Goal: Task Accomplishment & Management: Use online tool/utility

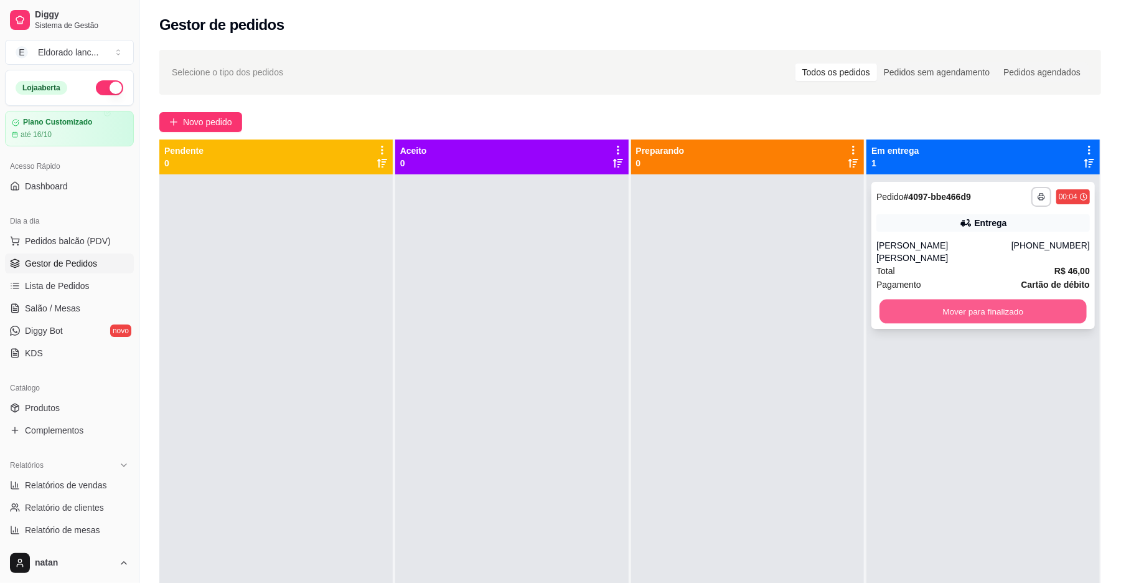
click at [905, 299] on button "Mover para finalizado" at bounding box center [982, 311] width 207 height 24
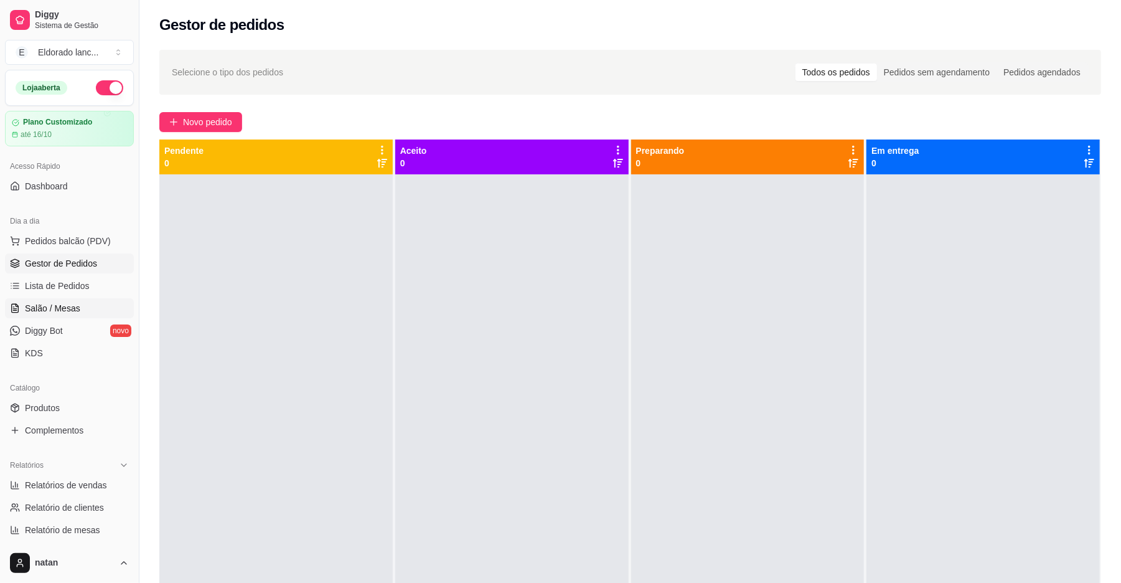
click at [67, 312] on span "Salão / Mesas" at bounding box center [52, 308] width 55 height 12
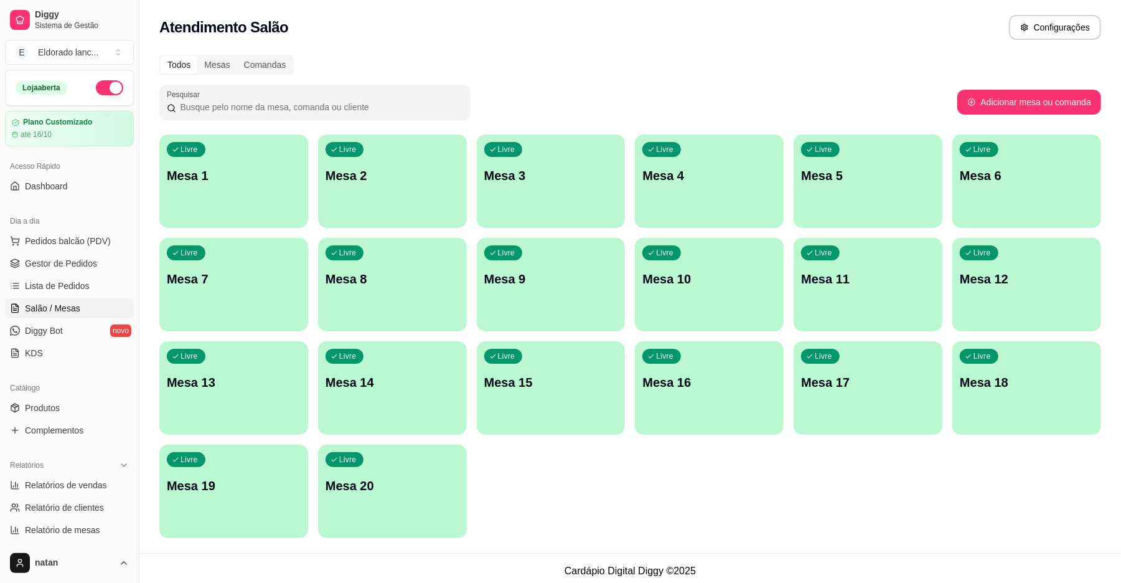
click at [255, 190] on div "Livre Mesa 1" at bounding box center [233, 173] width 149 height 78
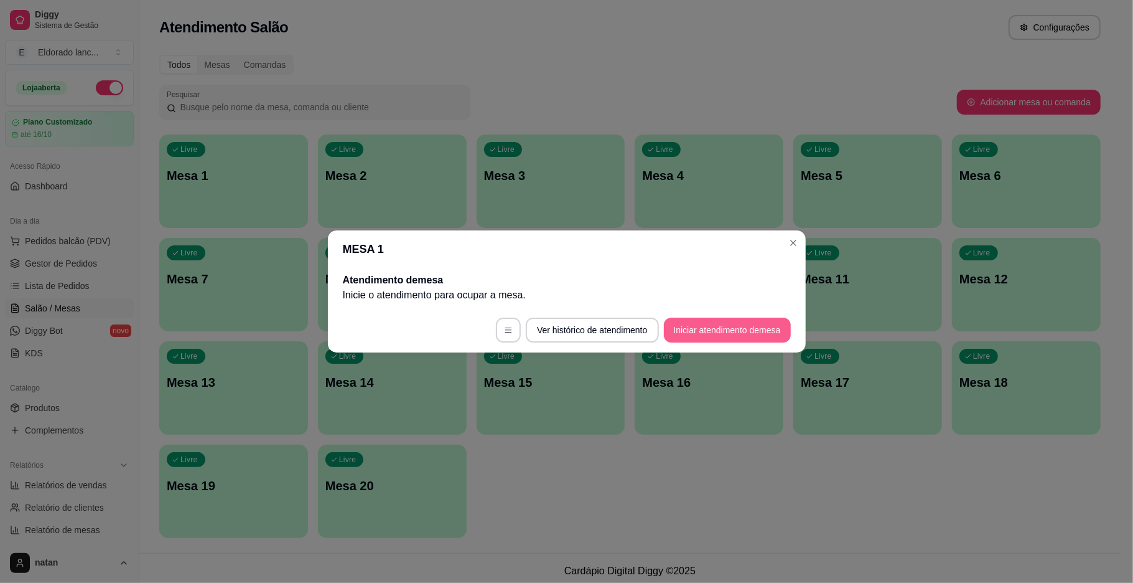
click at [721, 337] on button "Iniciar atendimento de mesa" at bounding box center [727, 329] width 127 height 25
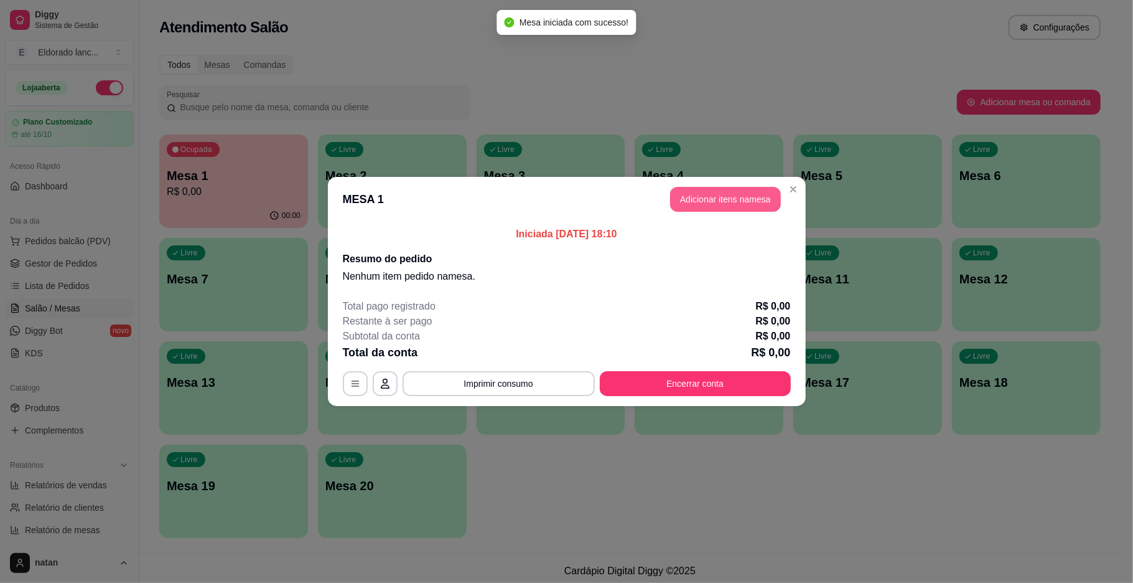
click at [739, 192] on button "Adicionar itens na mesa" at bounding box center [725, 199] width 111 height 25
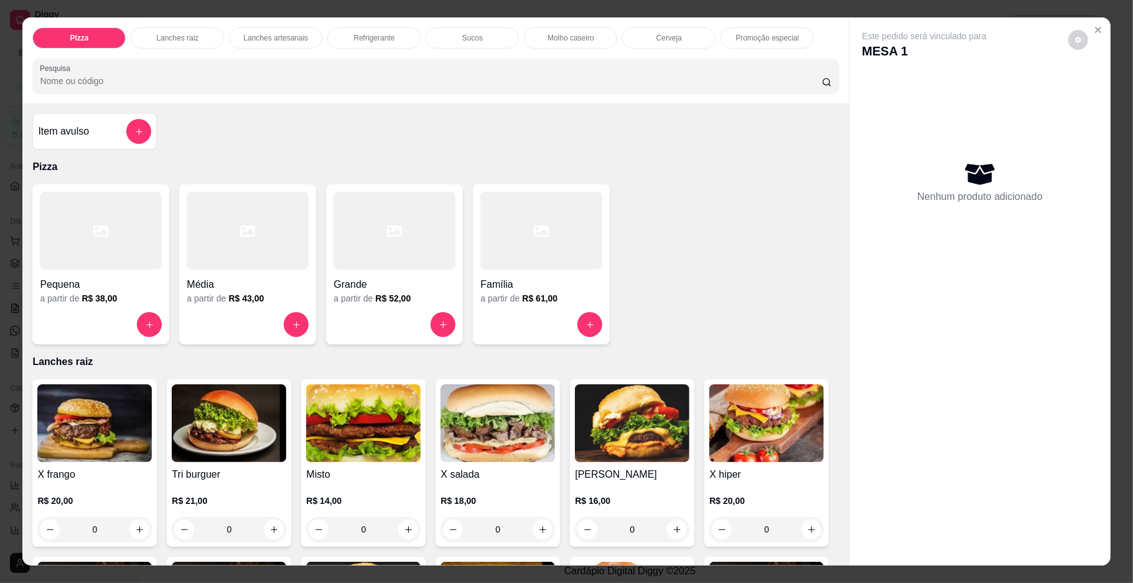
click at [544, 538] on div "0" at bounding box center [498, 529] width 115 height 25
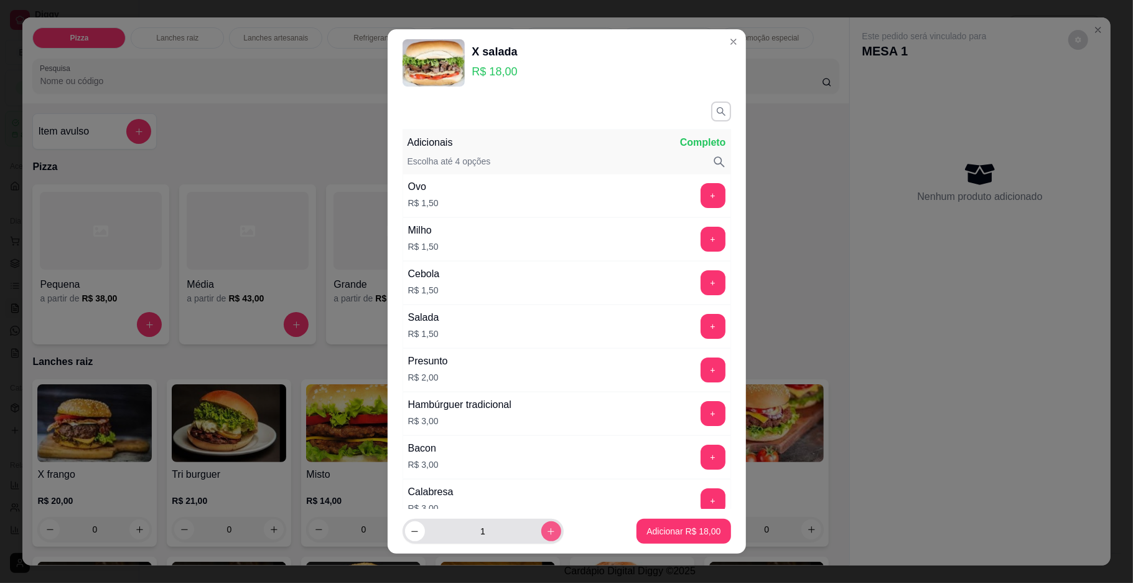
click at [546, 530] on icon "increase-product-quantity" at bounding box center [550, 531] width 9 height 9
click at [405, 529] on button "decrease-product-quantity" at bounding box center [414, 531] width 19 height 19
type input "2"
click at [668, 529] on p "Adicionar R$ 36,00" at bounding box center [684, 531] width 72 height 12
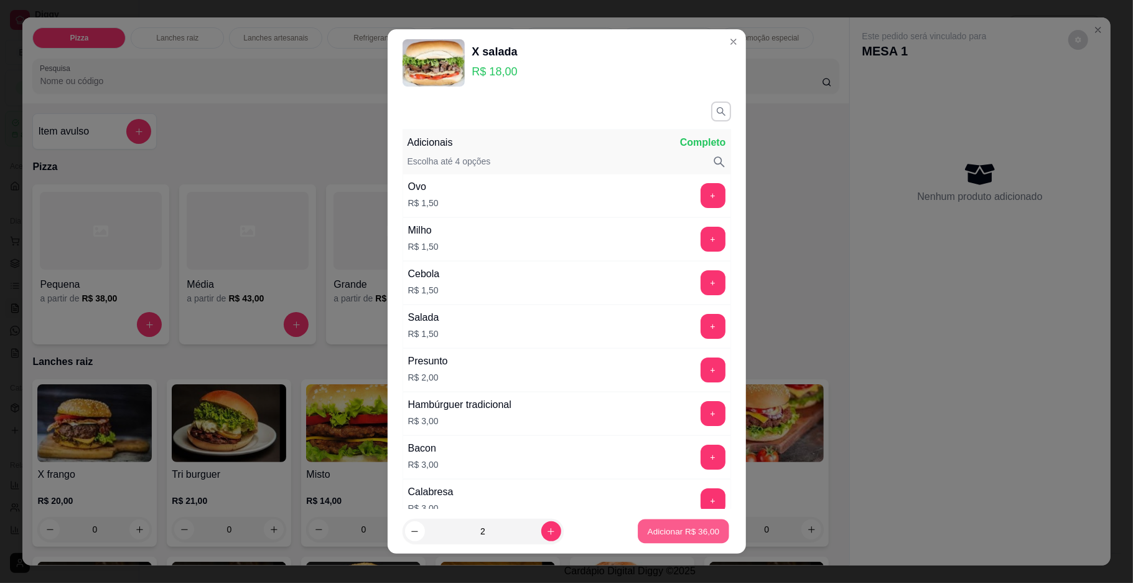
type input "2"
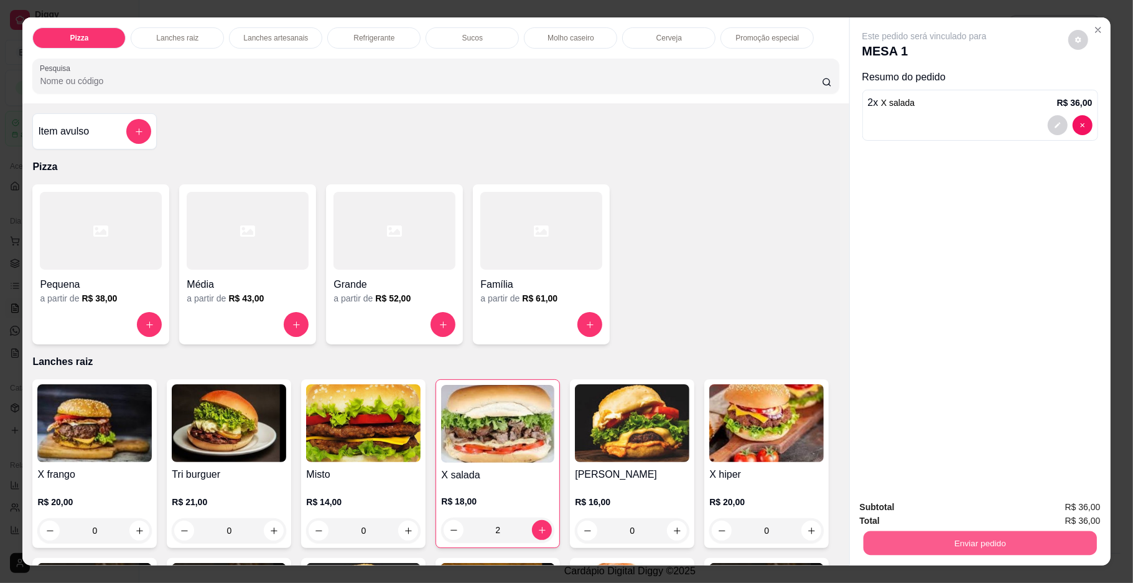
click at [929, 541] on button "Enviar pedido" at bounding box center [979, 543] width 233 height 24
click at [1054, 504] on button "Enviar pedido" at bounding box center [1067, 511] width 68 height 23
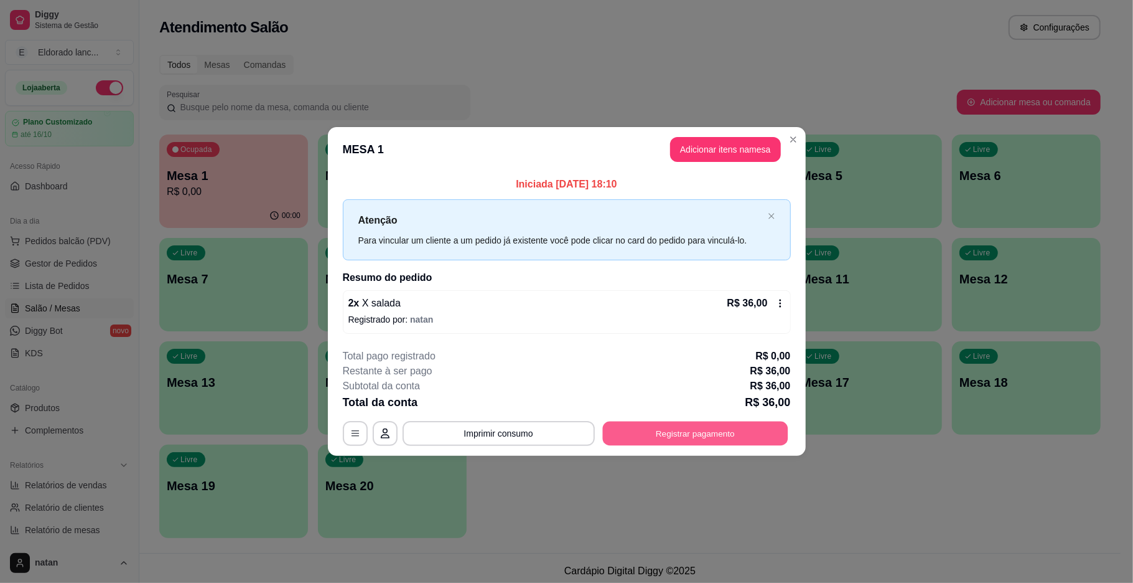
click at [647, 431] on button "Registrar pagamento" at bounding box center [694, 433] width 185 height 24
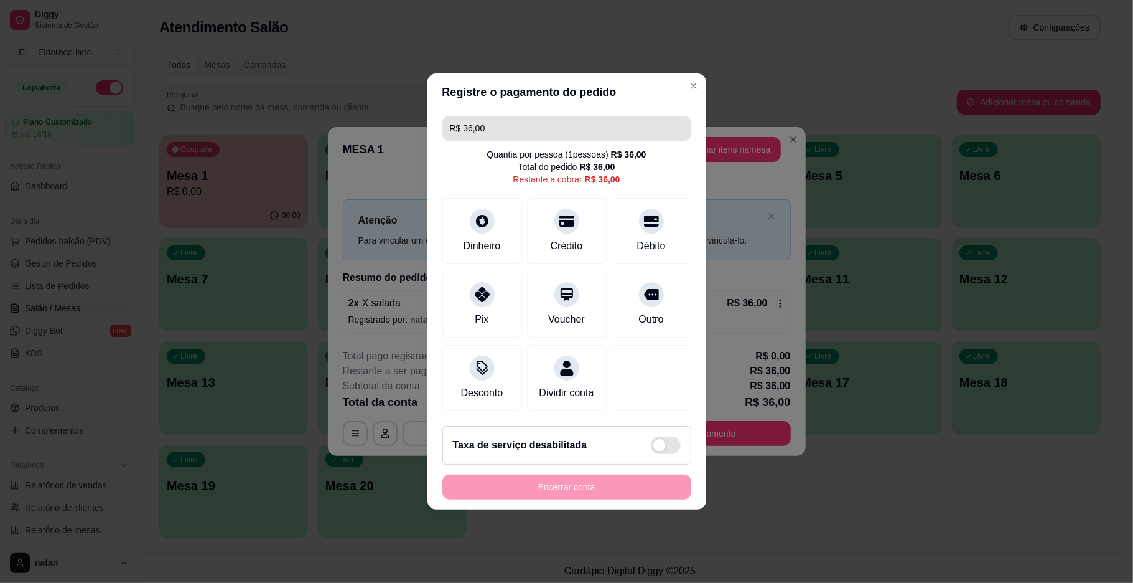
click at [556, 116] on input "R$ 36,00" at bounding box center [567, 128] width 234 height 25
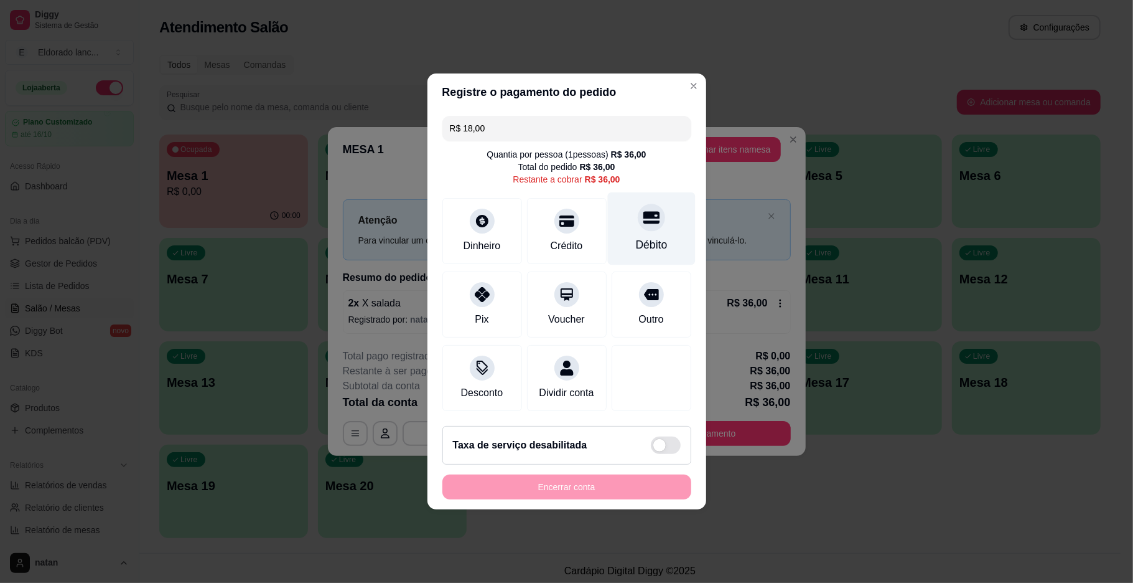
click at [627, 225] on div "Débito" at bounding box center [651, 228] width 88 height 73
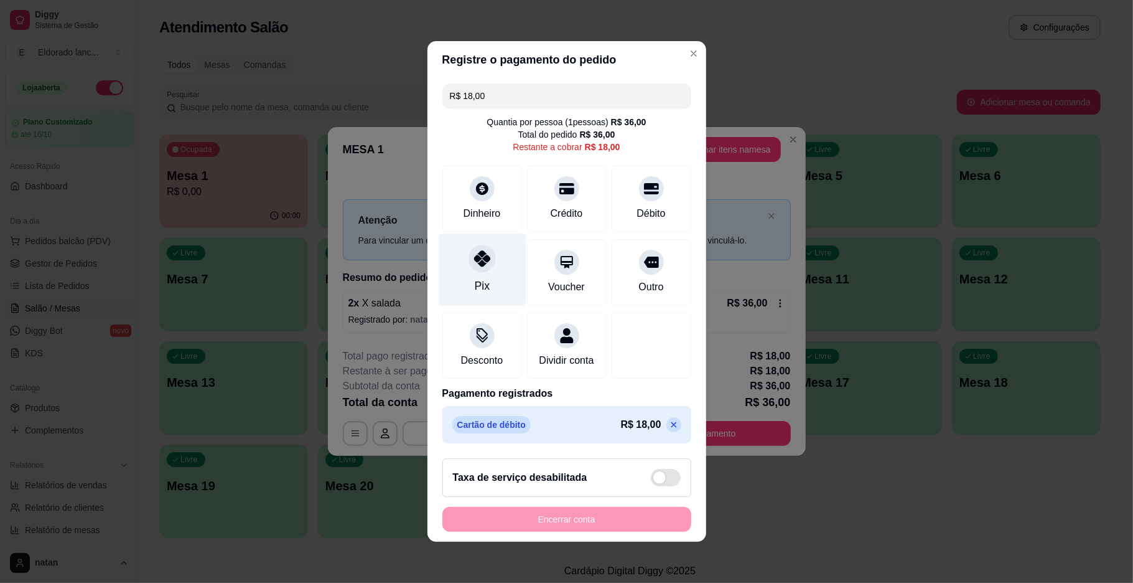
click at [483, 278] on div "Pix" at bounding box center [482, 269] width 88 height 73
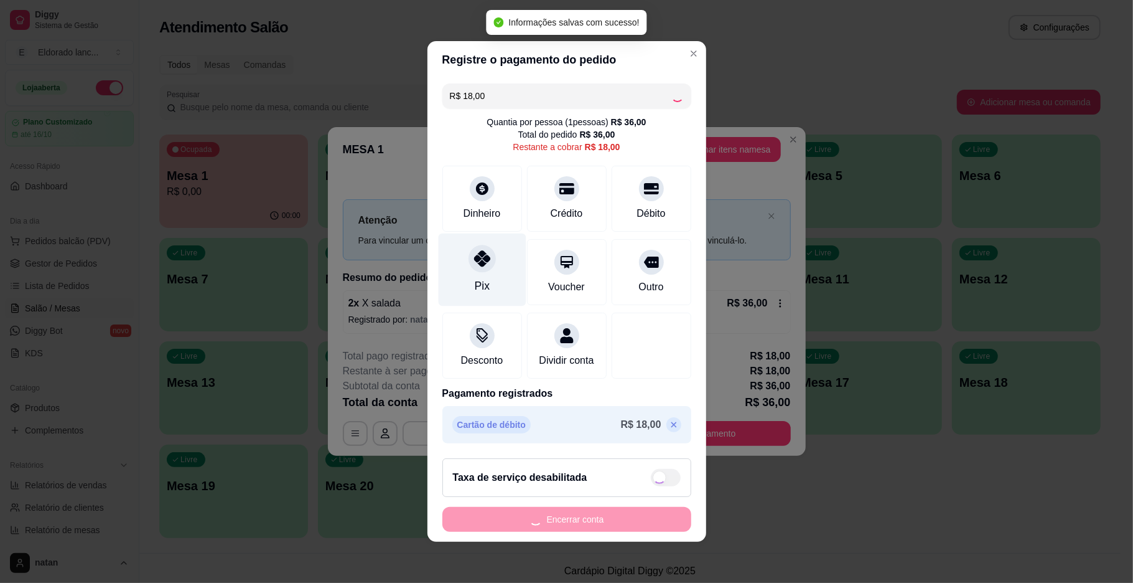
type input "R$ 0,00"
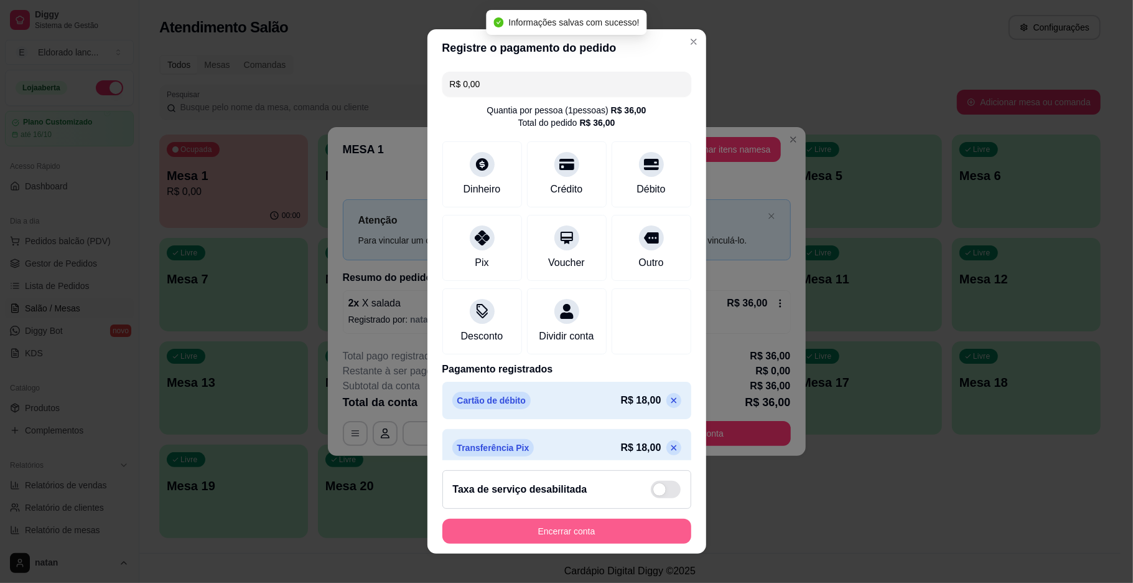
click at [586, 528] on button "Encerrar conta" at bounding box center [566, 530] width 249 height 25
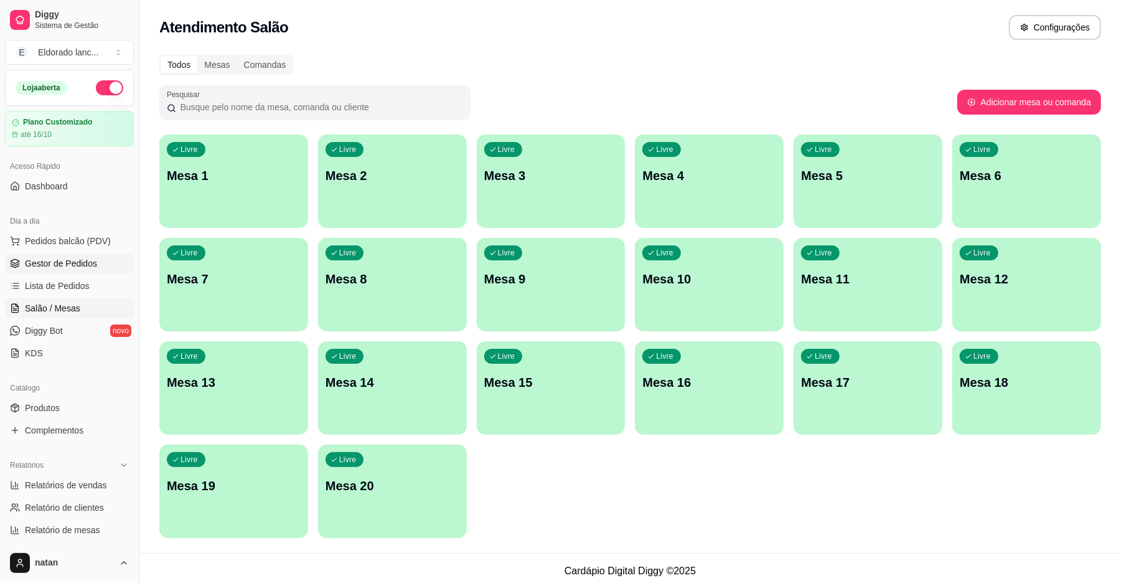
click at [35, 260] on span "Gestor de Pedidos" at bounding box center [61, 263] width 72 height 12
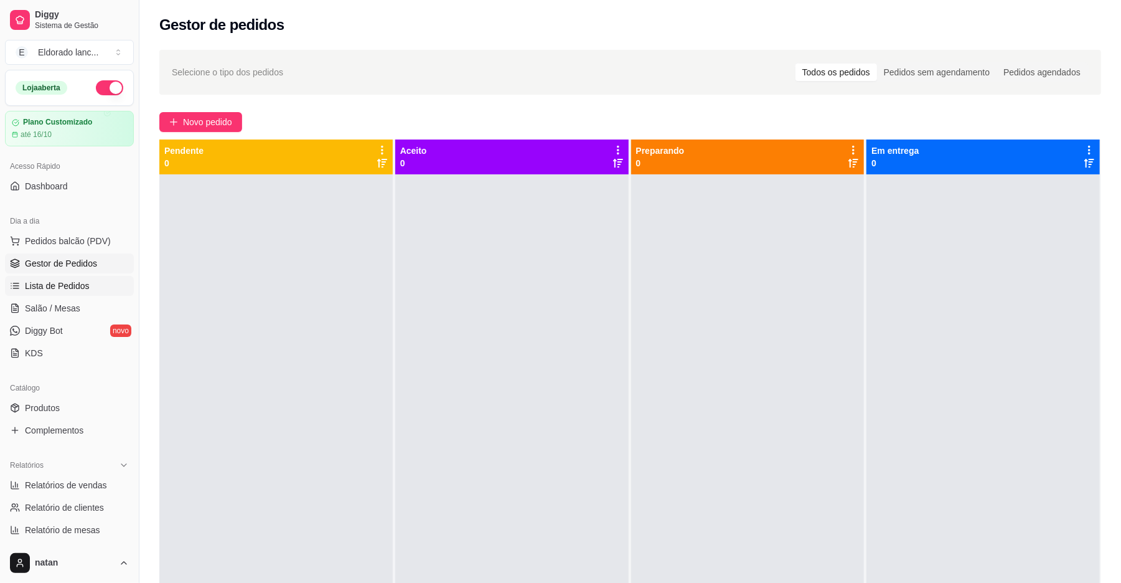
click at [39, 278] on link "Lista de Pedidos" at bounding box center [69, 286] width 129 height 20
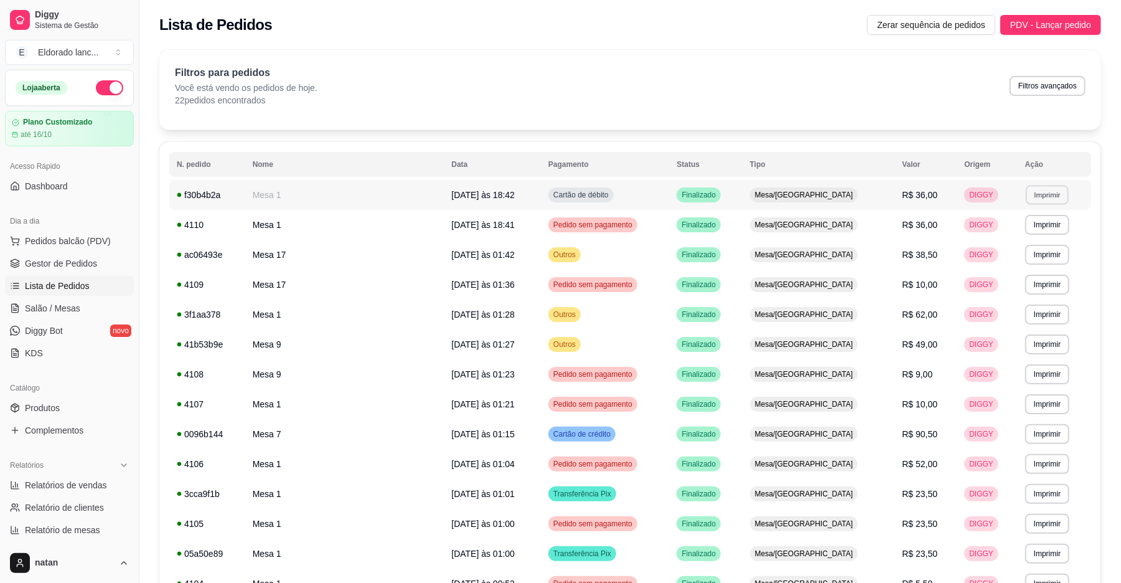
click at [1026, 195] on button "Imprimir" at bounding box center [1047, 194] width 43 height 19
click at [991, 245] on button "IMPRESSORA" at bounding box center [1008, 238] width 87 height 19
click at [19, 265] on icon at bounding box center [15, 264] width 8 height 2
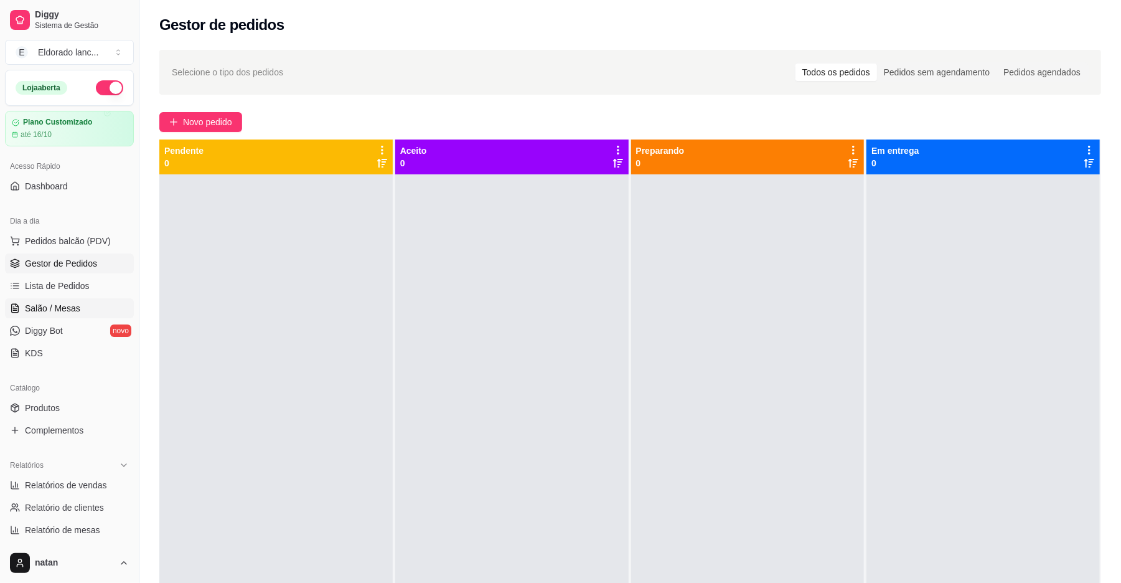
click at [29, 307] on span "Salão / Mesas" at bounding box center [52, 308] width 55 height 12
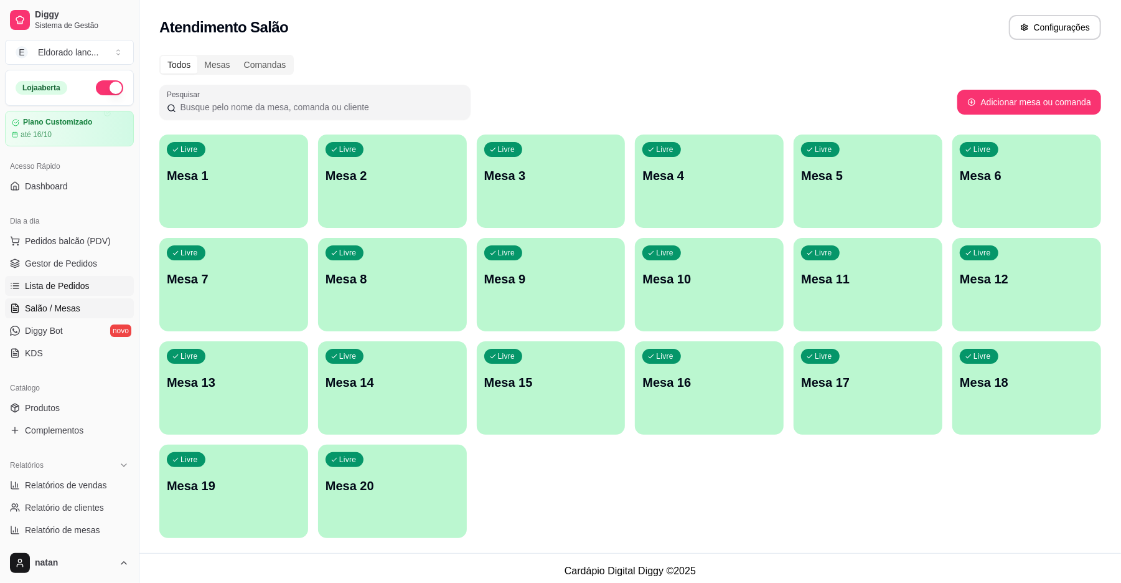
click at [27, 285] on span "Lista de Pedidos" at bounding box center [57, 285] width 65 height 12
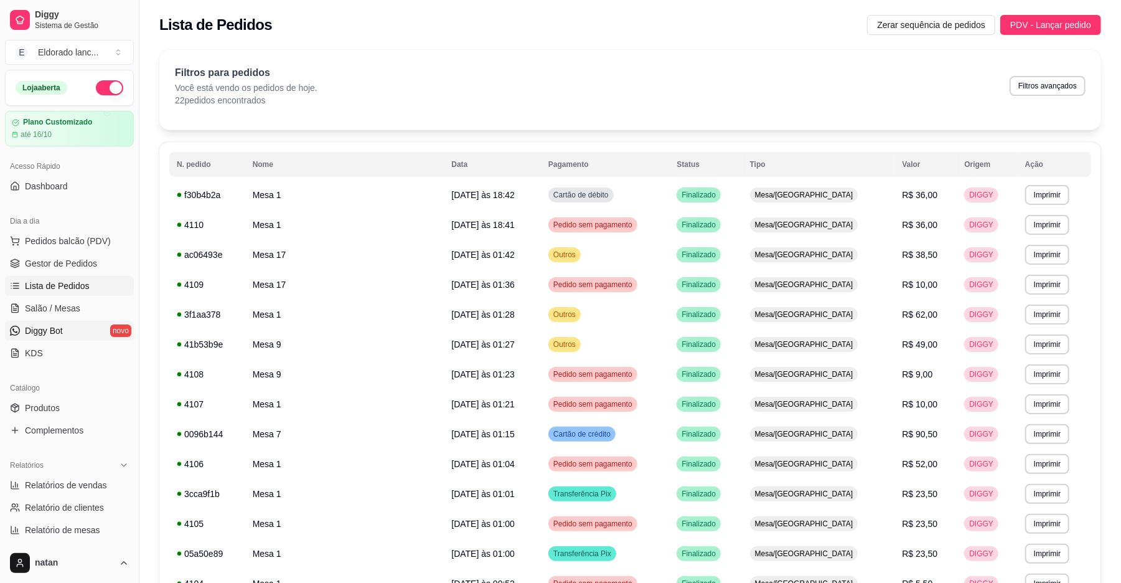
click at [45, 321] on link "Diggy Bot novo" at bounding box center [69, 331] width 129 height 20
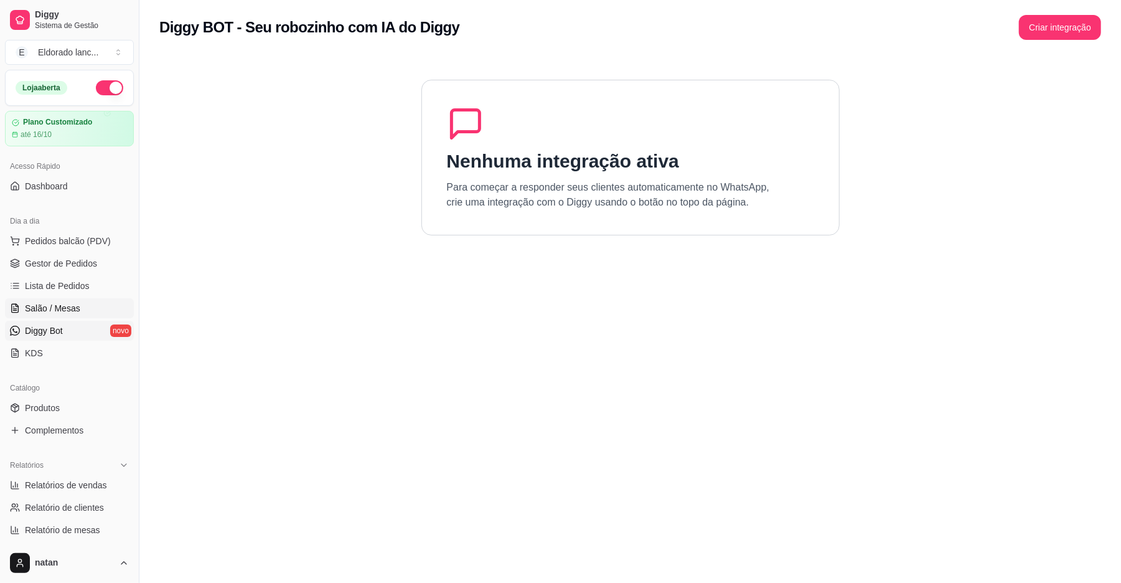
click at [45, 299] on link "Salão / Mesas" at bounding box center [69, 308] width 129 height 20
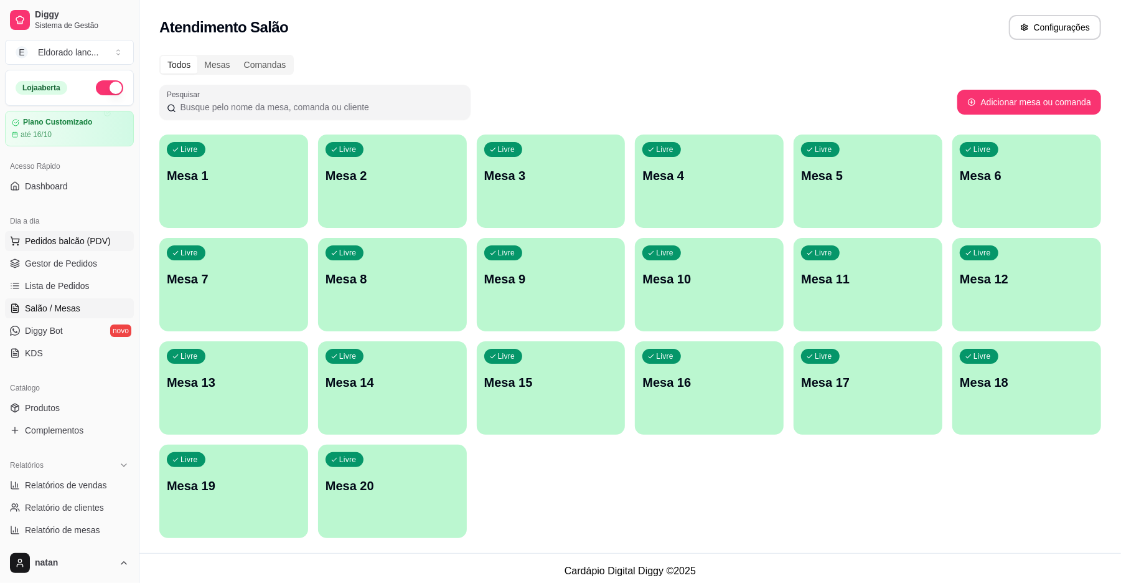
click at [43, 250] on button "Pedidos balcão (PDV)" at bounding box center [69, 241] width 129 height 20
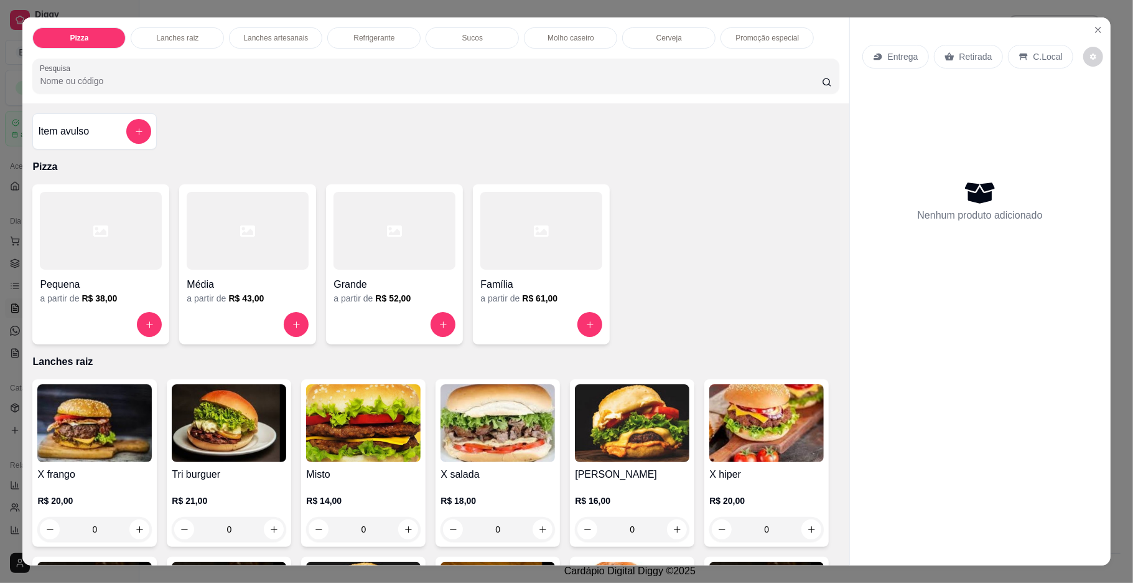
click at [0, 255] on div "Pizza Lanches raiz Lanches artesanais Refrigerante Sucos Molho caseiro Cerveja …" at bounding box center [566, 291] width 1133 height 583
click at [9, 258] on div "Pizza Lanches raiz Lanches artesanais Refrigerante Sucos Molho caseiro Cerveja …" at bounding box center [566, 291] width 1133 height 583
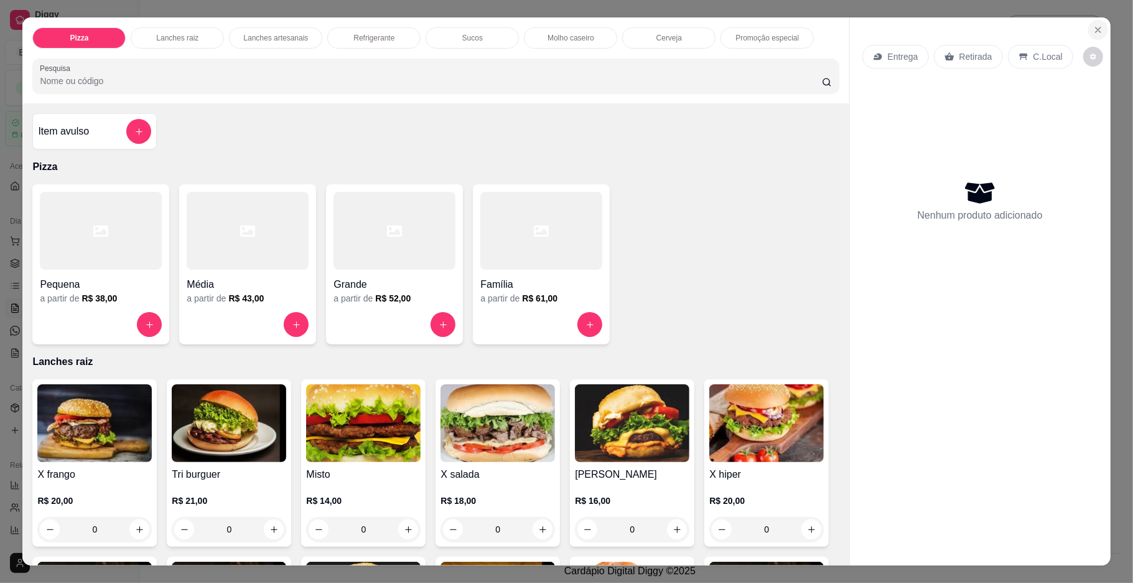
click at [1097, 26] on icon "Close" at bounding box center [1098, 30] width 10 height 10
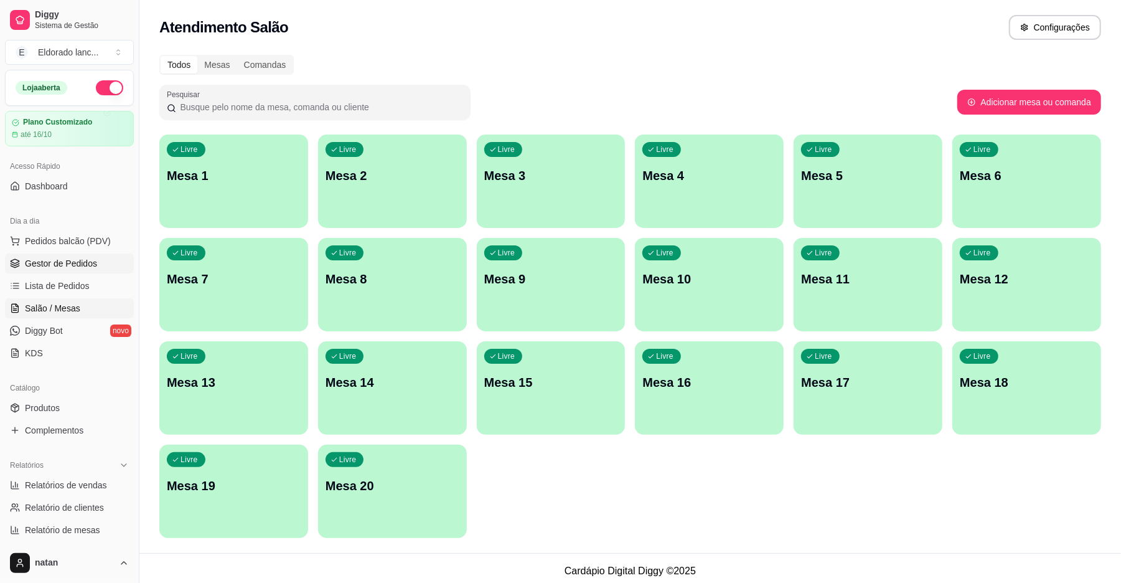
click at [57, 265] on span "Gestor de Pedidos" at bounding box center [61, 263] width 72 height 12
